Goal: Task Accomplishment & Management: Manage account settings

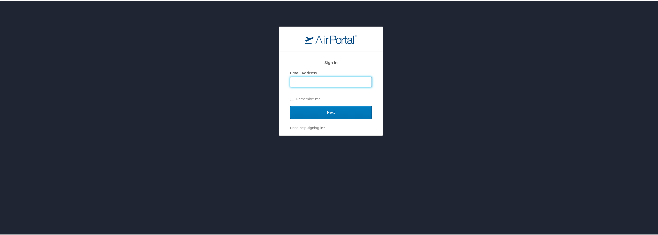
click at [323, 78] on input "Email Address" at bounding box center [330, 81] width 81 height 10
type input "ana.newman@martinfed.com"
click at [321, 110] on input "Next" at bounding box center [331, 111] width 82 height 13
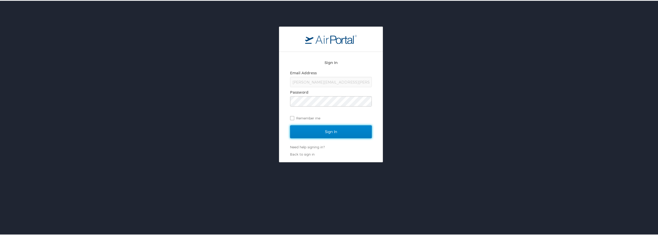
click at [313, 126] on input "Sign In" at bounding box center [331, 131] width 82 height 13
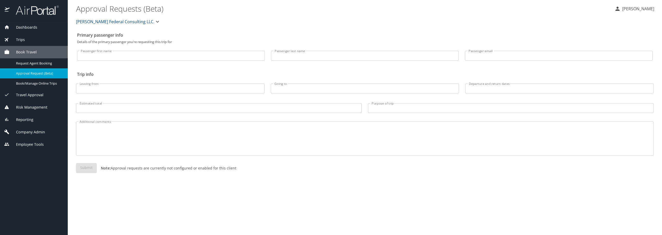
click at [34, 128] on div "Company Admin" at bounding box center [34, 132] width 68 height 12
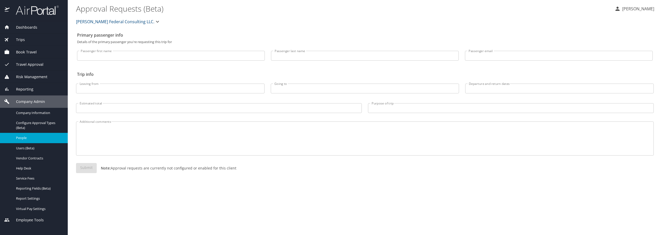
click at [33, 140] on span "People" at bounding box center [38, 138] width 45 height 5
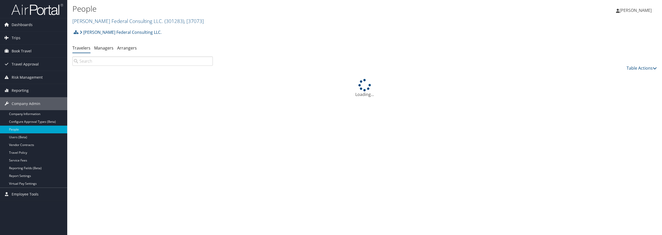
click at [167, 62] on input "search" at bounding box center [142, 61] width 140 height 9
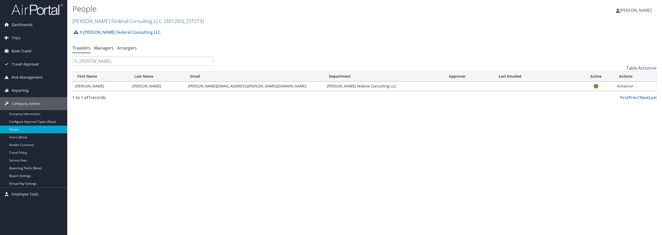
type input "Payne"
click at [629, 84] on link "Actions" at bounding box center [625, 86] width 16 height 5
click at [608, 101] on link "View Profile" at bounding box center [608, 102] width 48 height 9
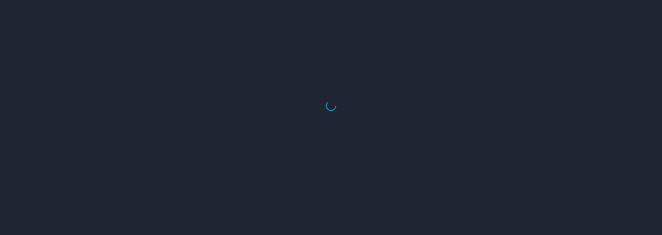
select select "US"
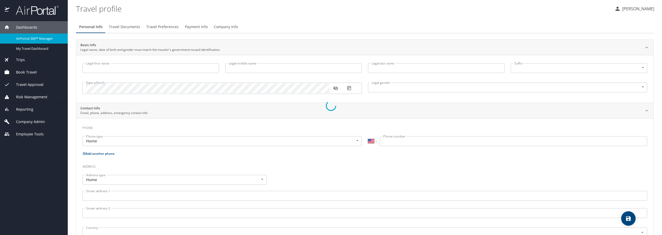
type input "[PERSON_NAME]"
type input "[DEMOGRAPHIC_DATA]"
type input "Zhe"
type input "Su"
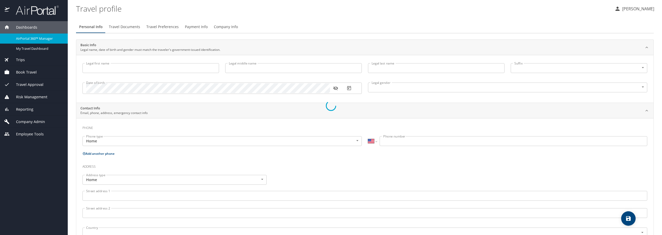
type input "(256) 677-2188"
select select "US"
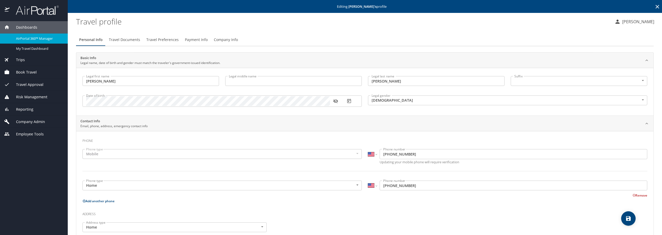
click at [159, 38] on span "Travel Preferences" at bounding box center [162, 40] width 32 height 6
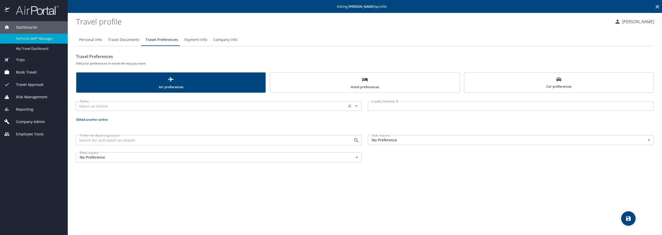
click at [129, 104] on input "text" at bounding box center [211, 106] width 267 height 7
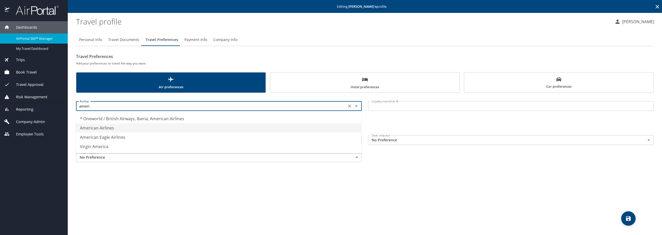
click at [111, 125] on li "American Airlines" at bounding box center [219, 128] width 286 height 9
type input "American Airlines"
click at [409, 105] on input "Loyalty member #" at bounding box center [511, 106] width 286 height 10
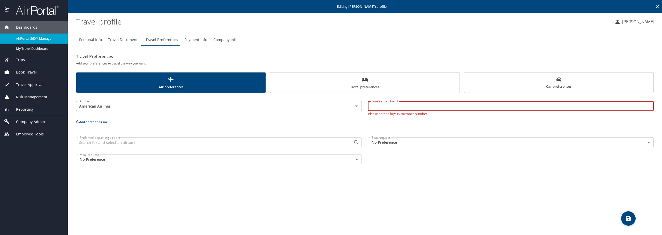
paste input "53HY9C2"
type input "53HY9C2"
click at [235, 120] on p "Add another airline" at bounding box center [364, 122] width 577 height 6
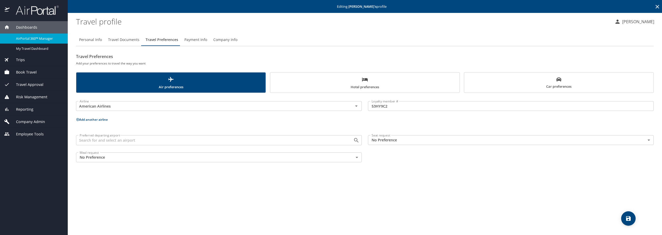
click at [630, 216] on icon "save" at bounding box center [628, 219] width 6 height 6
click at [98, 39] on span "Personal Info" at bounding box center [90, 40] width 23 height 6
select select "US"
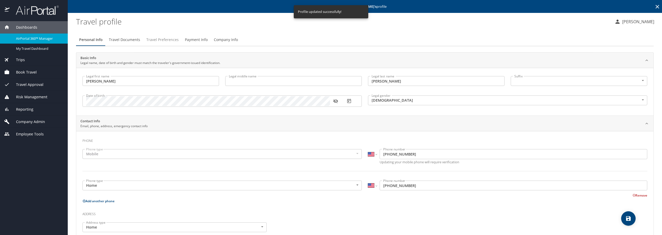
click at [167, 39] on span "Travel Preferences" at bounding box center [162, 40] width 32 height 6
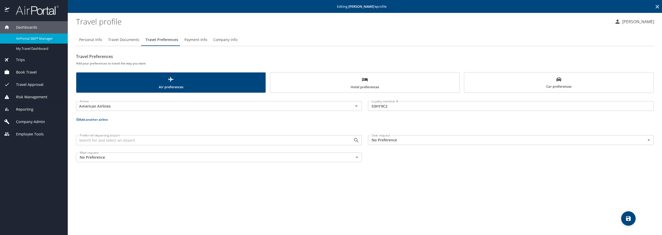
click at [129, 41] on span "Travel Documents" at bounding box center [123, 40] width 31 height 6
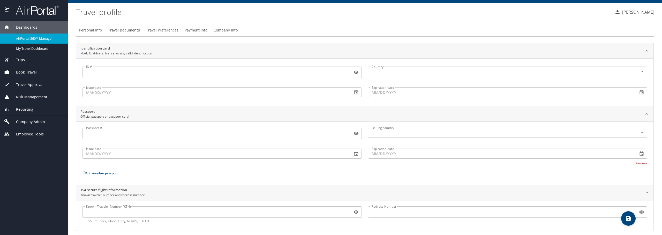
scroll to position [14, 0]
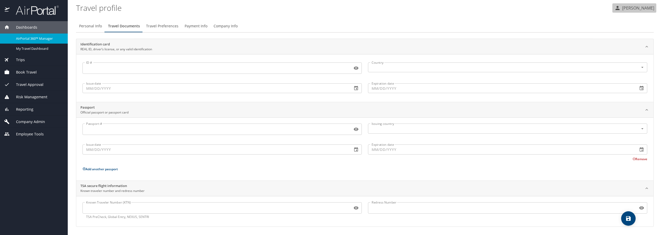
click at [638, 7] on p "Ana Newman" at bounding box center [637, 8] width 34 height 6
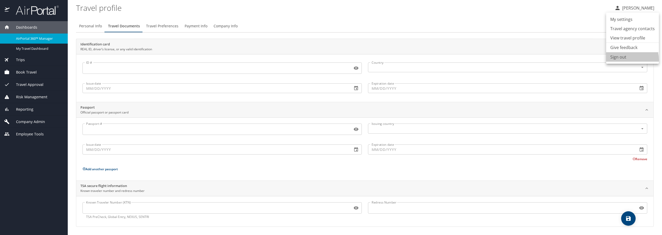
click at [625, 59] on li "Sign out" at bounding box center [632, 56] width 53 height 9
